Goal: Navigation & Orientation: Find specific page/section

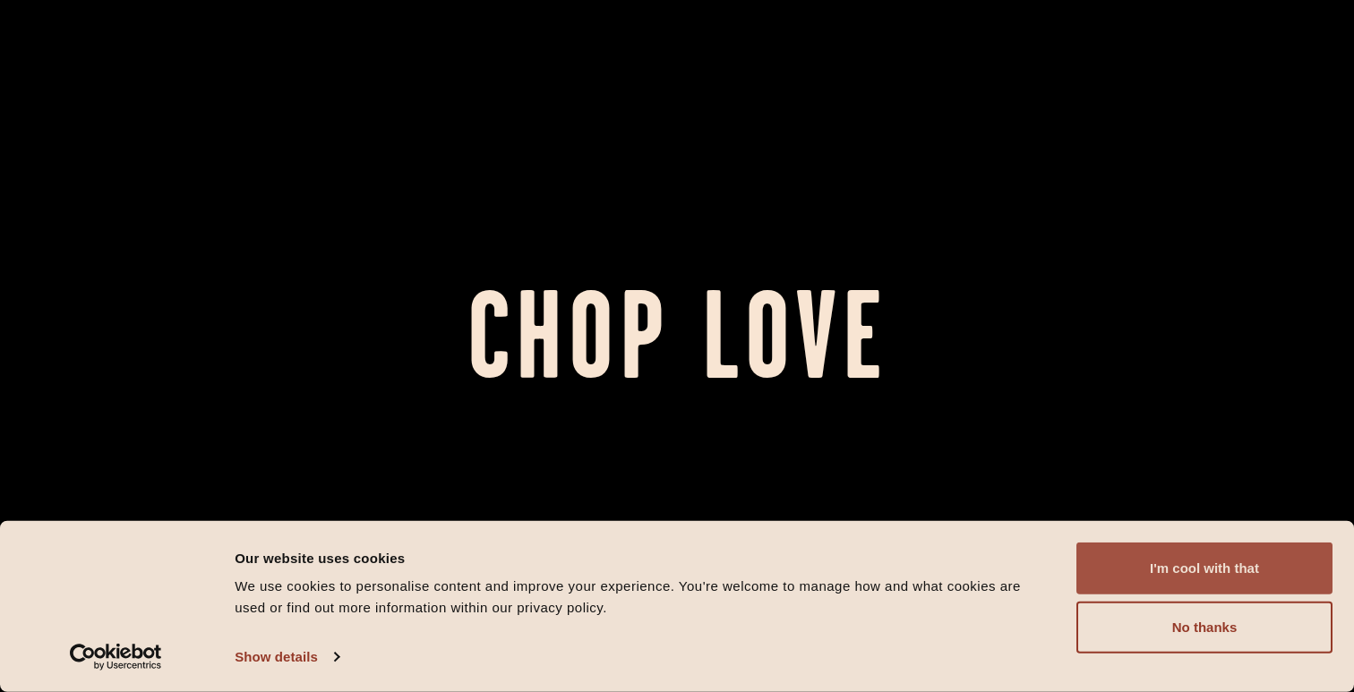
click at [1184, 556] on button "I'm cool with that" at bounding box center [1204, 569] width 256 height 52
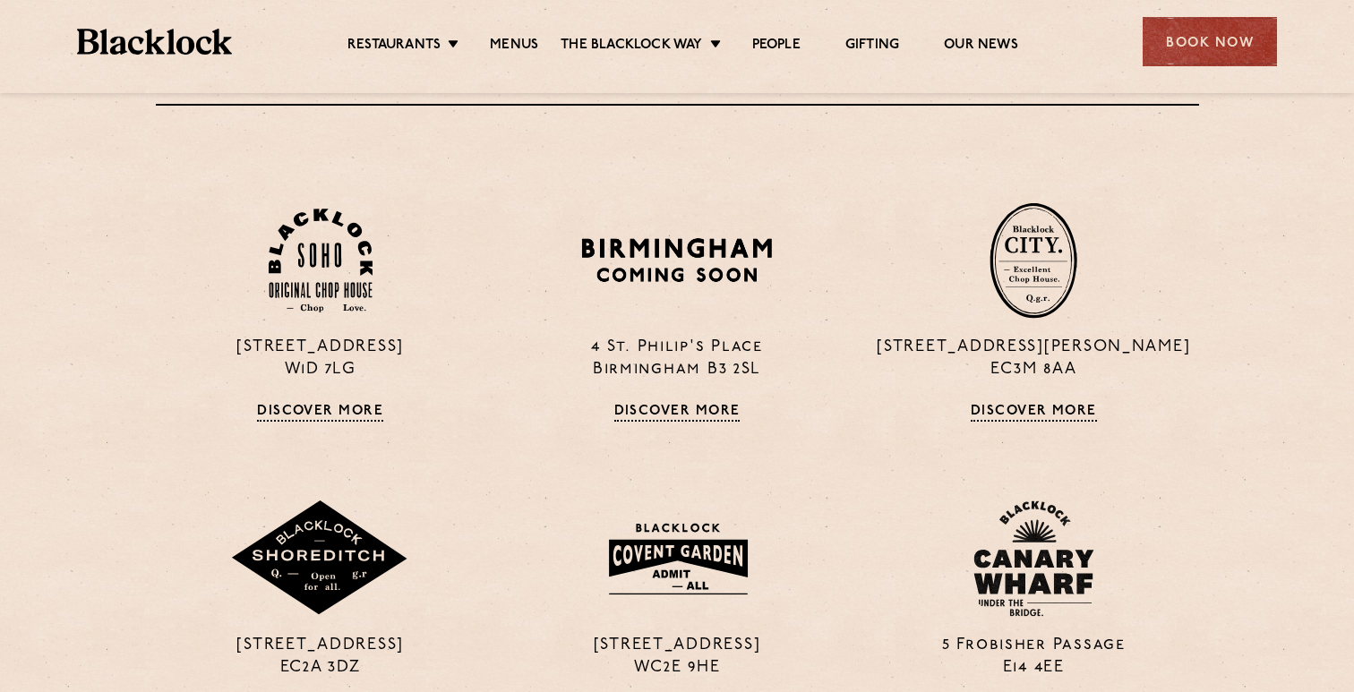
scroll to position [1268, 0]
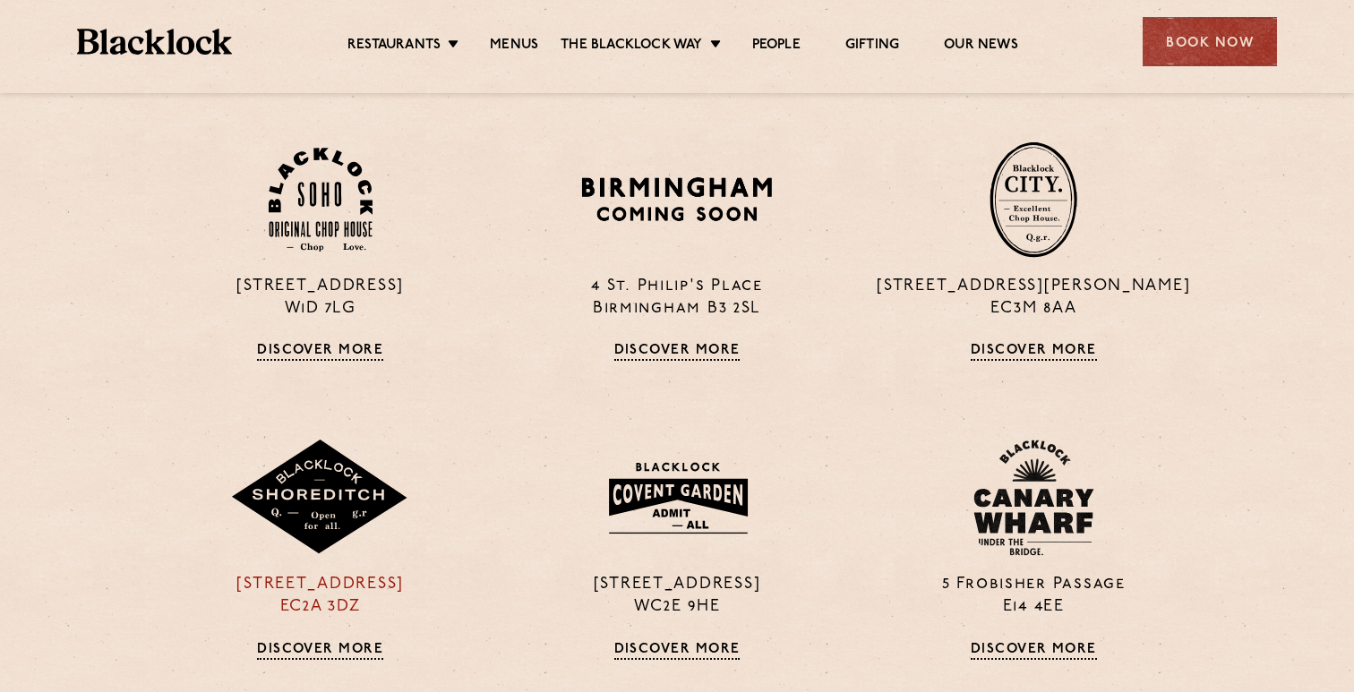
click at [297, 465] on img at bounding box center [319, 498] width 179 height 116
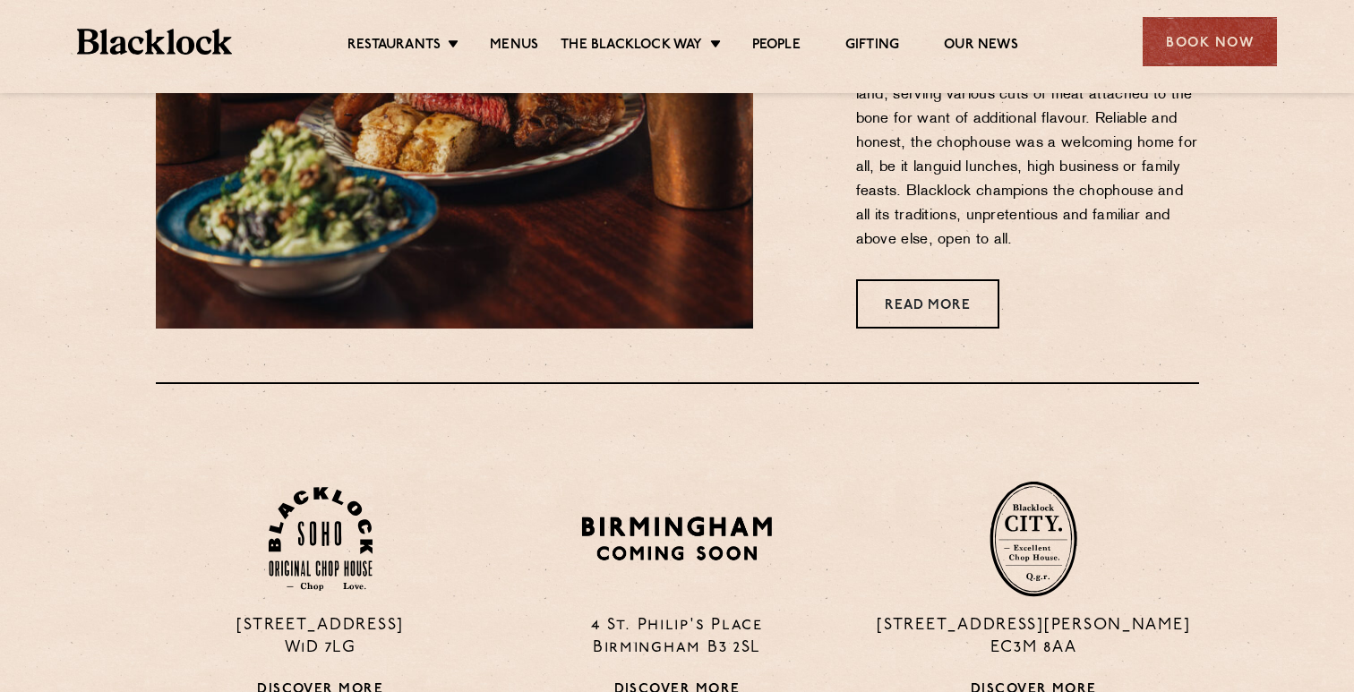
scroll to position [932, 0]
